Goal: Information Seeking & Learning: Learn about a topic

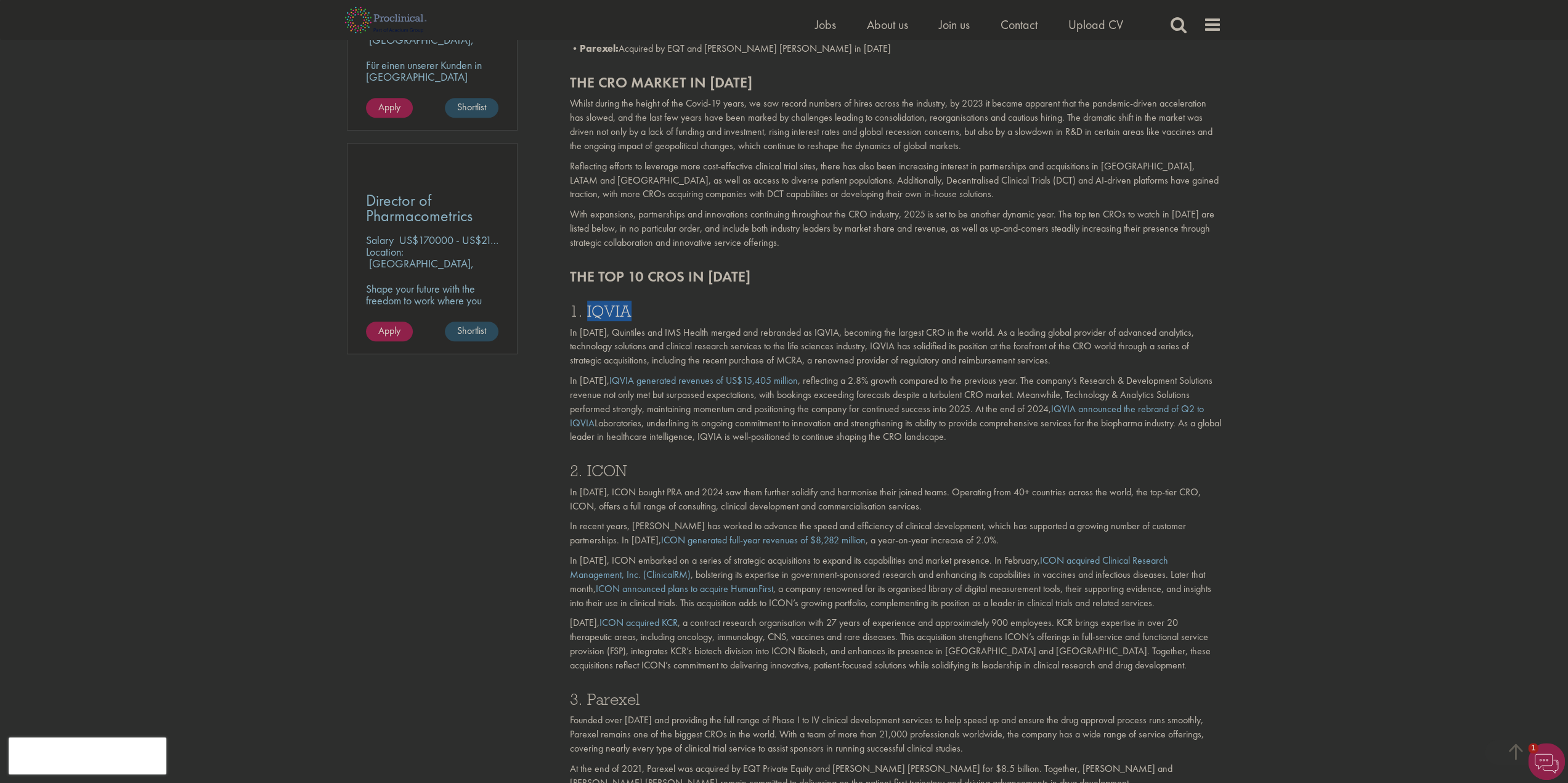
scroll to position [821, 0]
click at [613, 473] on h3 "2. ICON" at bounding box center [896, 471] width 652 height 16
copy h3 "ICON"
click at [610, 700] on h3 "3. Parexel" at bounding box center [896, 700] width 652 height 16
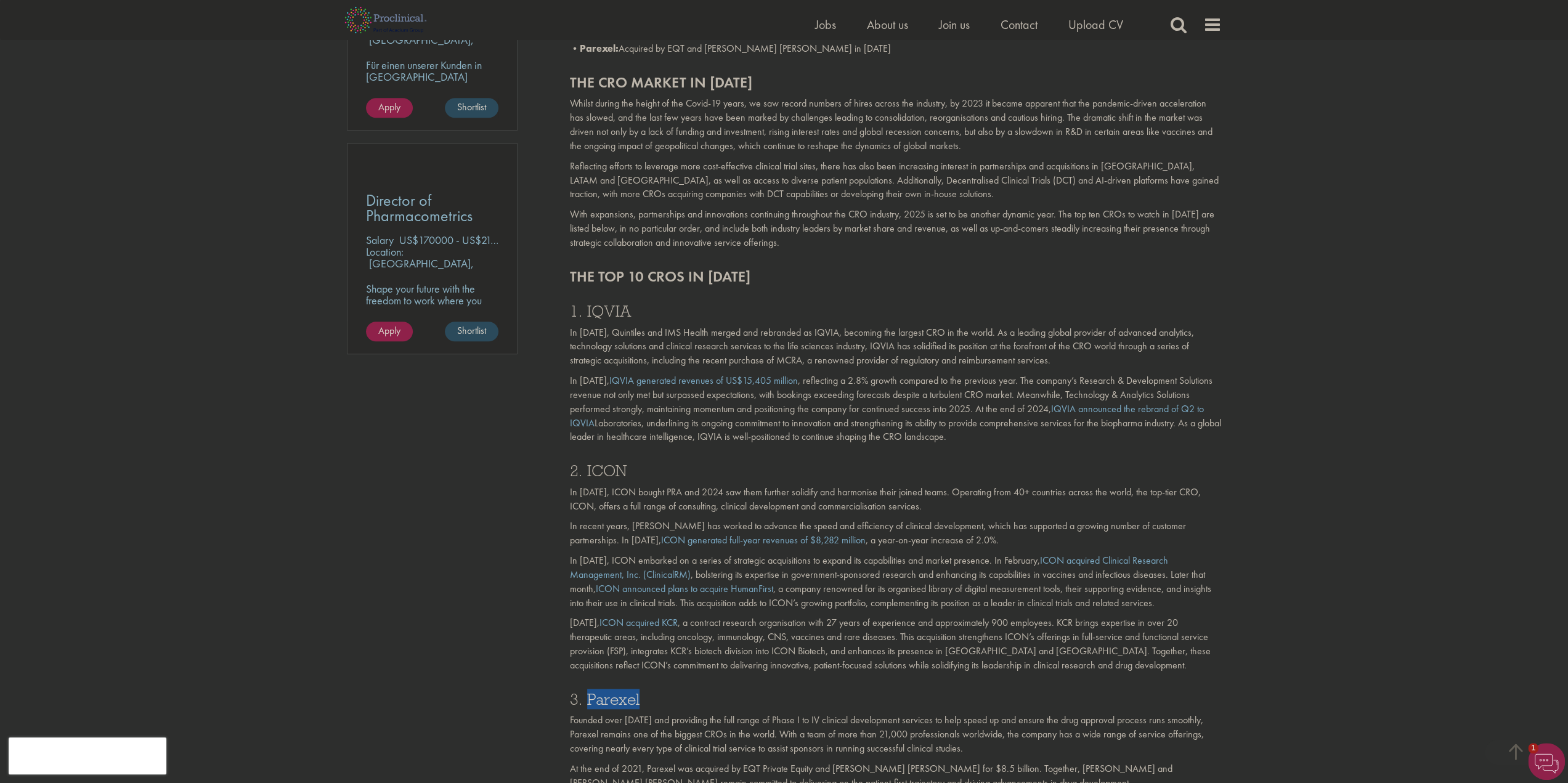
click at [610, 700] on h3 "3. Parexel" at bounding box center [896, 700] width 652 height 16
copy h3 "Parexel"
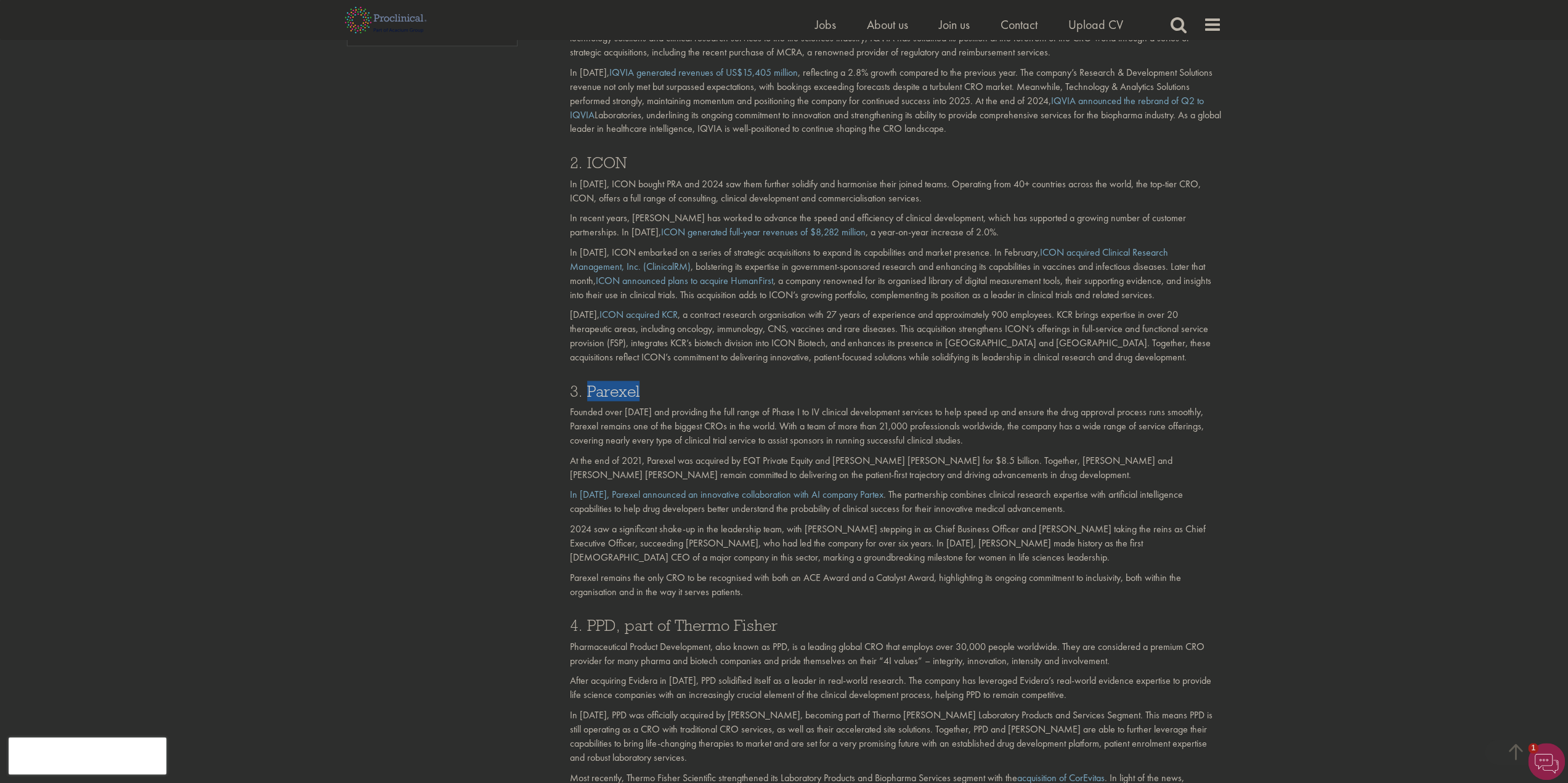
scroll to position [1232, 0]
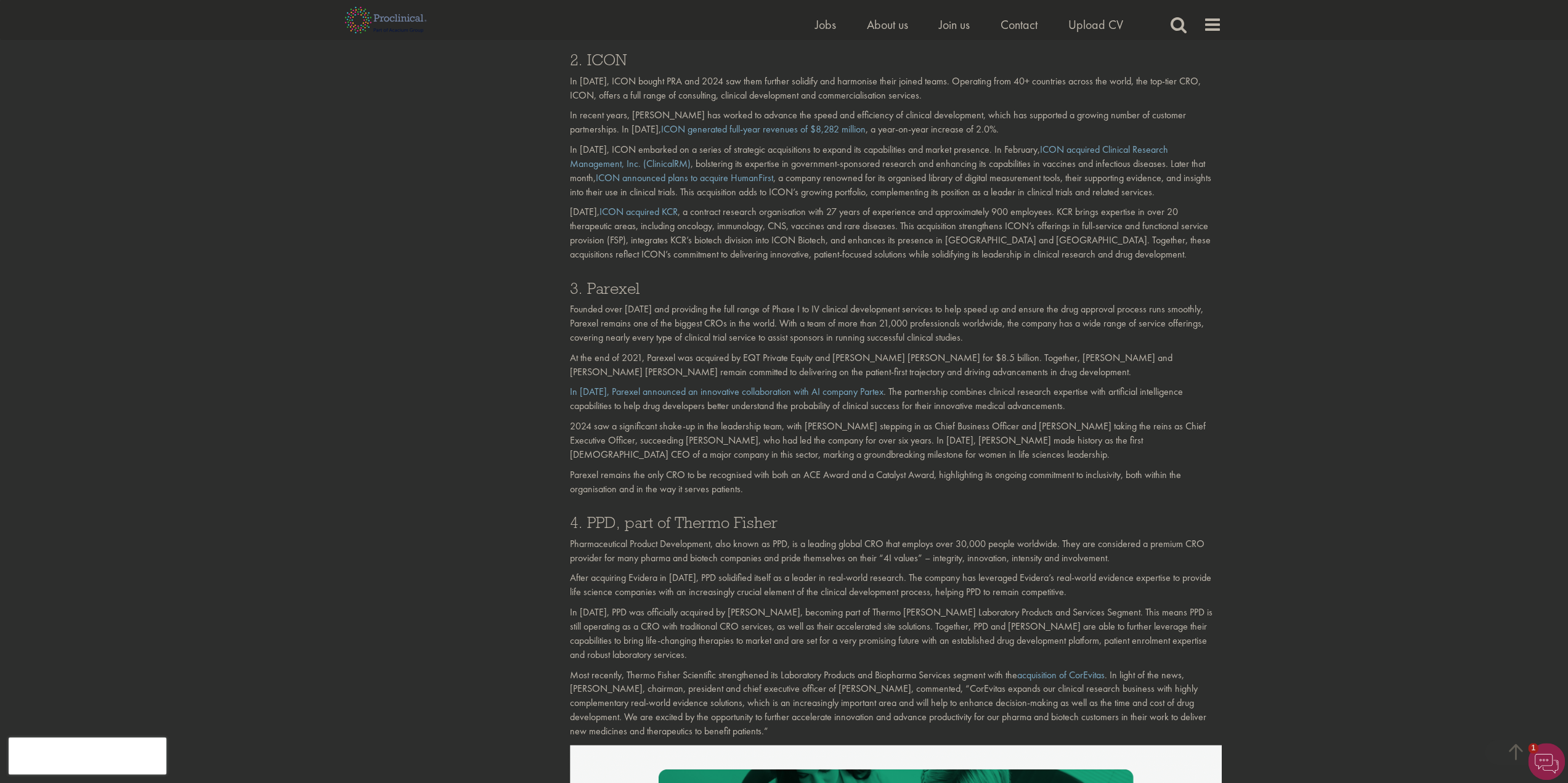
click at [598, 520] on h3 "4. PPD, part of Thermo Fisher" at bounding box center [896, 522] width 652 height 16
copy h3 "PPD"
